Goal: Task Accomplishment & Management: Manage account settings

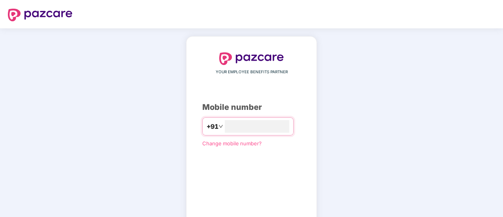
type input "**********"
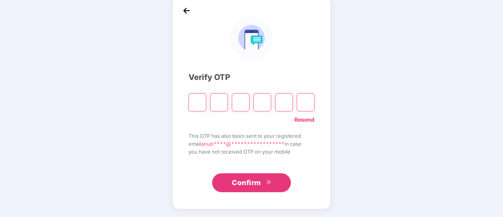
scroll to position [39, 0]
type input "*"
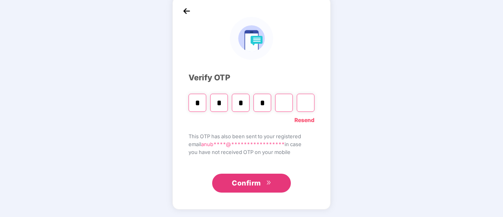
type input "*"
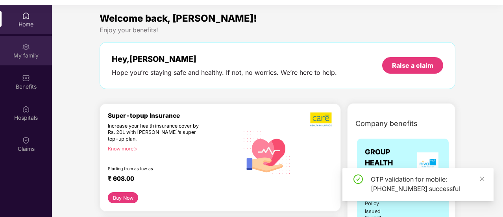
click at [19, 57] on div "My family" at bounding box center [26, 56] width 52 height 8
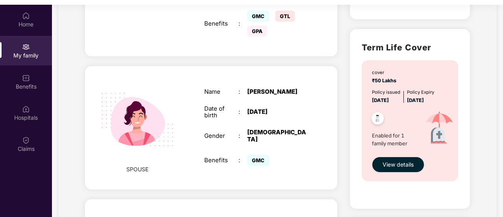
scroll to position [221, 0]
click at [193, 129] on div "SPOUSE Name : [PERSON_NAME] Date of birth : [DEMOGRAPHIC_DATA] Gender : [DEMOGR…" at bounding box center [211, 127] width 252 height 123
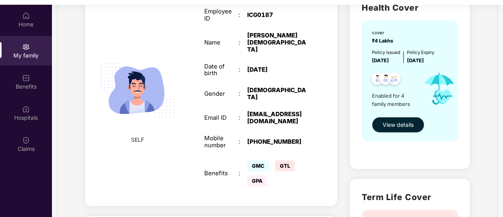
scroll to position [68, 0]
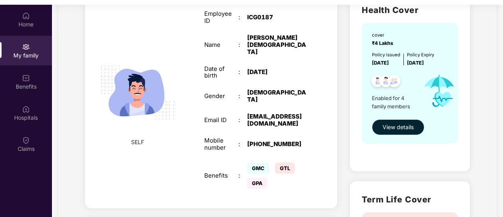
click at [402, 128] on span "View details" at bounding box center [398, 127] width 31 height 9
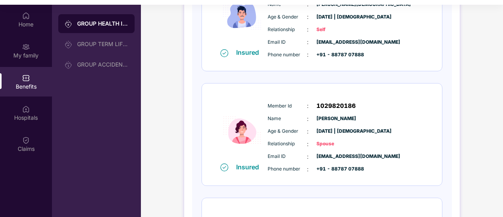
scroll to position [27, 0]
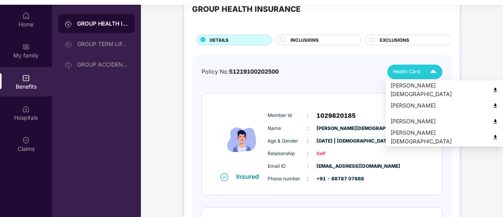
click at [416, 72] on span "Health Card" at bounding box center [407, 72] width 28 height 8
click at [492, 106] on img at bounding box center [495, 106] width 6 height 6
